Goal: Task Accomplishment & Management: Complete application form

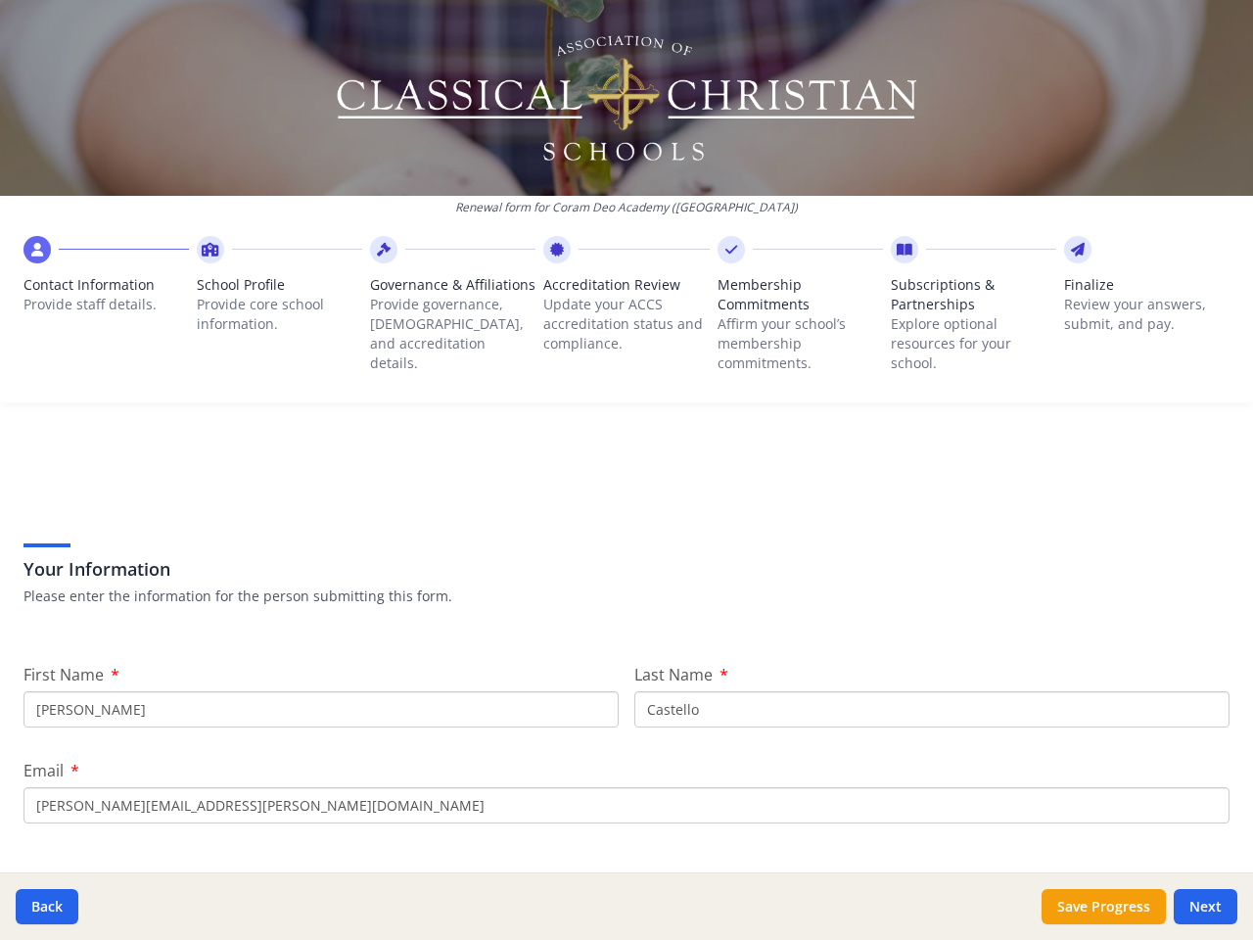
click at [627, 470] on div "Your Information Please enter the information for the person submitting this fo…" at bounding box center [626, 548] width 1206 height 166
click at [105, 290] on span "Contact Information" at bounding box center [105, 285] width 165 height 20
click at [276, 300] on p "Provide core school information." at bounding box center [279, 314] width 165 height 39
click at [446, 319] on p "Provide governance, [DEMOGRAPHIC_DATA], and accreditation details." at bounding box center [452, 334] width 165 height 78
click at [618, 309] on p "Update your ACCS accreditation status and compliance." at bounding box center [625, 324] width 165 height 59
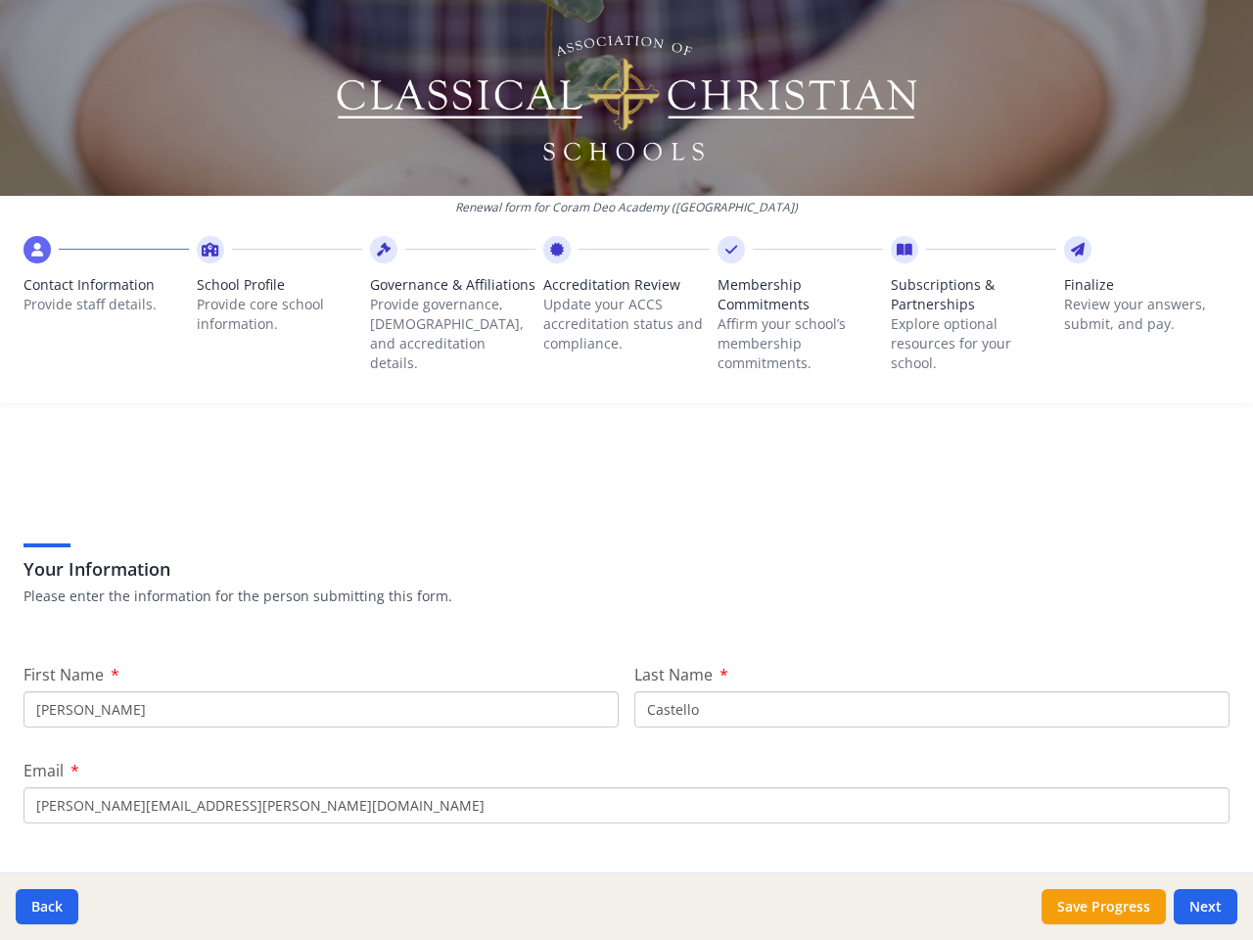
click at [789, 319] on p "Affirm your school’s membership commitments." at bounding box center [800, 343] width 165 height 59
click at [961, 319] on p "Explore optional resources for your school." at bounding box center [973, 343] width 165 height 59
click at [1131, 300] on p "Review your answers, submit, and pay." at bounding box center [1146, 314] width 165 height 39
click at [47, 907] on button "Back" at bounding box center [47, 906] width 63 height 35
click at [1104, 907] on button "Save Progress" at bounding box center [1104, 906] width 124 height 35
